Goal: Task Accomplishment & Management: Use online tool/utility

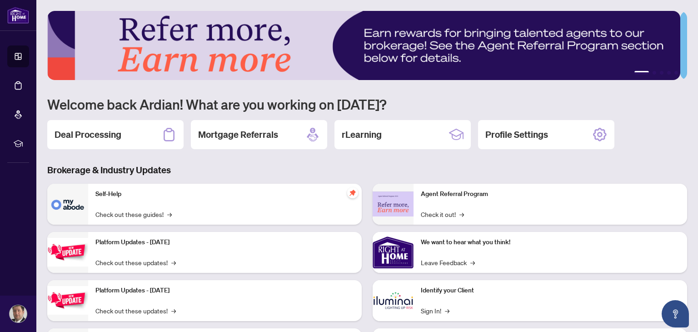
click at [149, 137] on div "Deal Processing" at bounding box center [115, 134] width 136 height 29
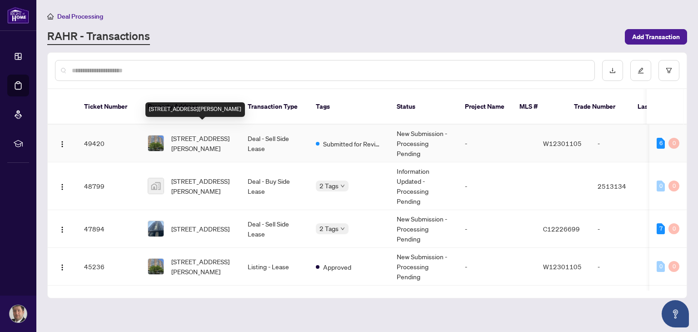
click at [203, 133] on span "[STREET_ADDRESS][PERSON_NAME]" at bounding box center [202, 143] width 62 height 20
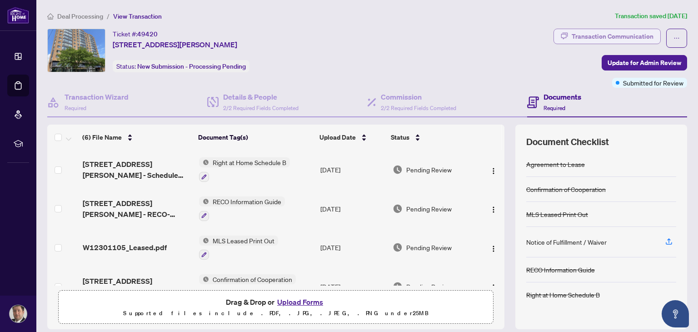
click at [630, 33] on div "Transaction Communication" at bounding box center [612, 36] width 82 height 15
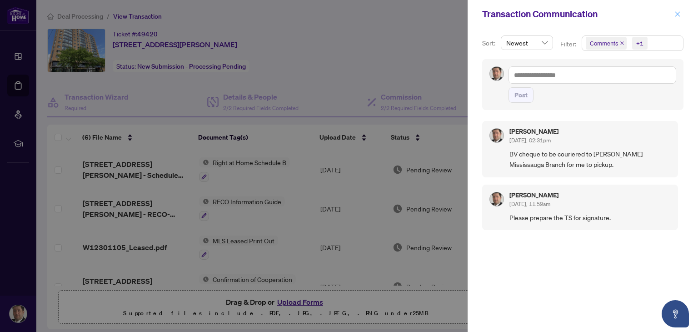
click at [676, 18] on span "button" at bounding box center [677, 14] width 6 height 15
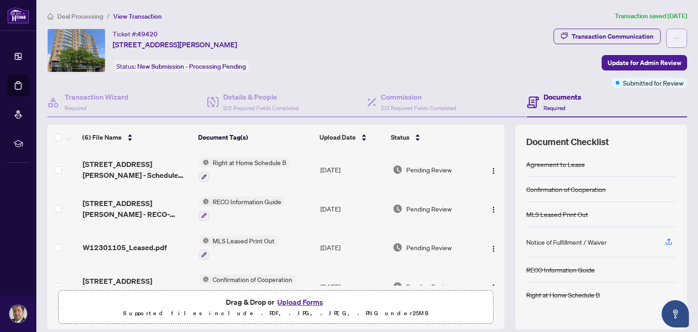
click at [666, 40] on button "button" at bounding box center [676, 38] width 21 height 19
click at [563, 60] on div "Transaction Communication Update for Admin Review Submitted for Review" at bounding box center [620, 58] width 134 height 59
click at [607, 65] on span "Update for Admin Review" at bounding box center [644, 62] width 74 height 15
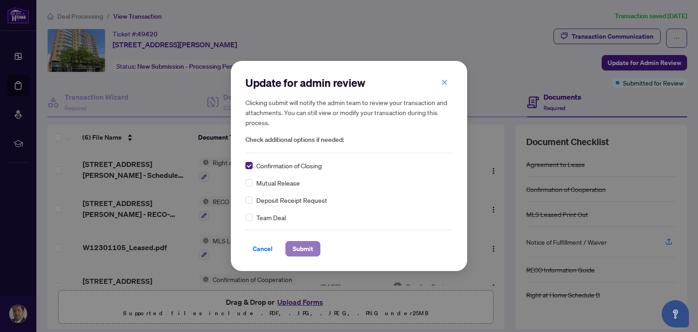
click at [302, 248] on span "Submit" at bounding box center [303, 248] width 20 height 15
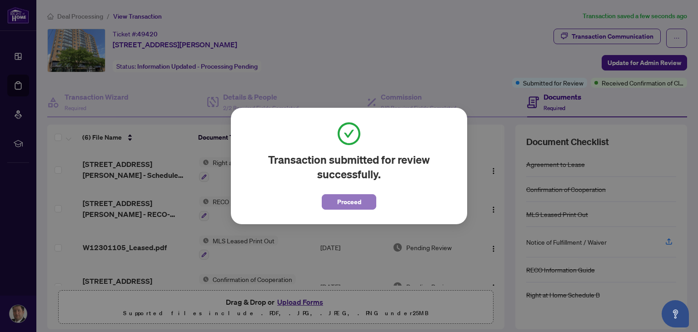
click at [346, 200] on span "Proceed" at bounding box center [349, 201] width 24 height 15
